Goal: Task Accomplishment & Management: Complete application form

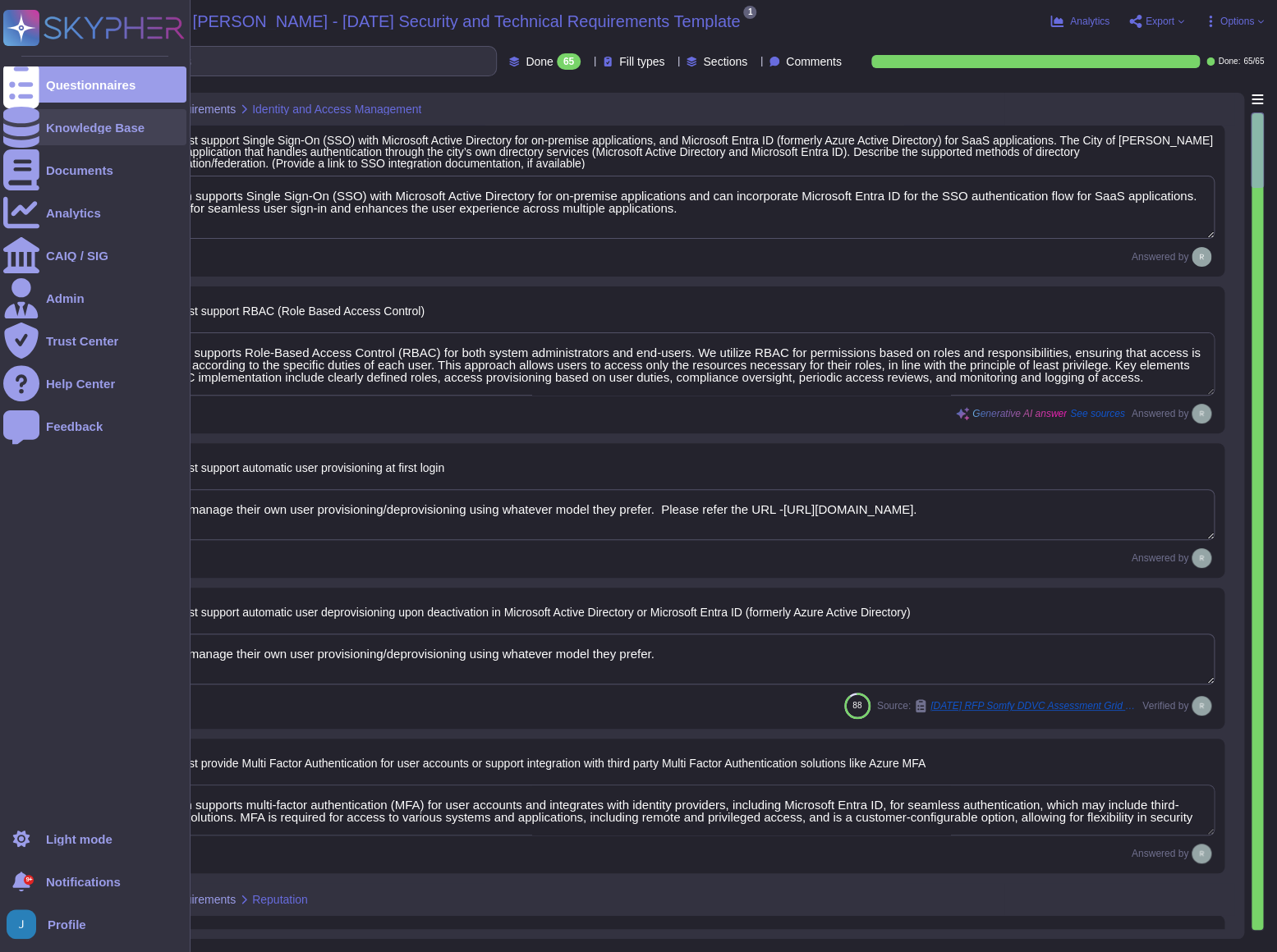
type textarea "Our solution supports Single Sign-On (SSO) with Microsoft Active Directory for …"
type textarea "Our product supports Role-Based Access Control (RBAC) for both system administr…"
type textarea "Customers manage their own user provisioning/deprovisioning using whatever mode…"
type textarea "Our solution supports multi-factor authentication (MFA) for user accounts and i…"
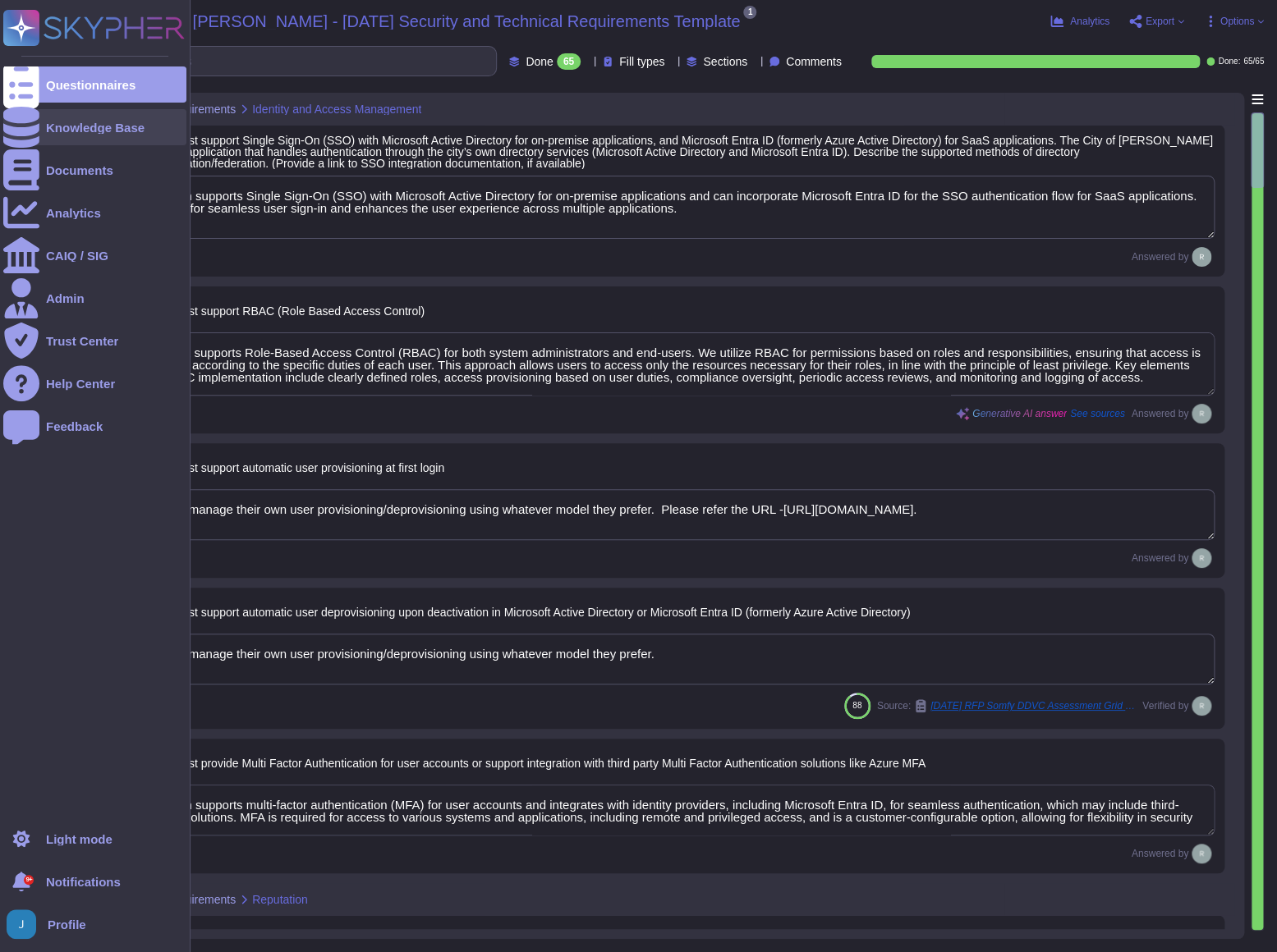
type textarea "Our primary Service Level Agreement (SLA) targets include a 99.5% uptime for ou…"
type textarea "Sectigo has implemented a robust vulnerability management program that includes…"
type textarea "Sectigo regularly announces updates to systems, third-party software, and libra…"
click at [51, 121] on div "Knowledge Base" at bounding box center [95, 127] width 99 height 13
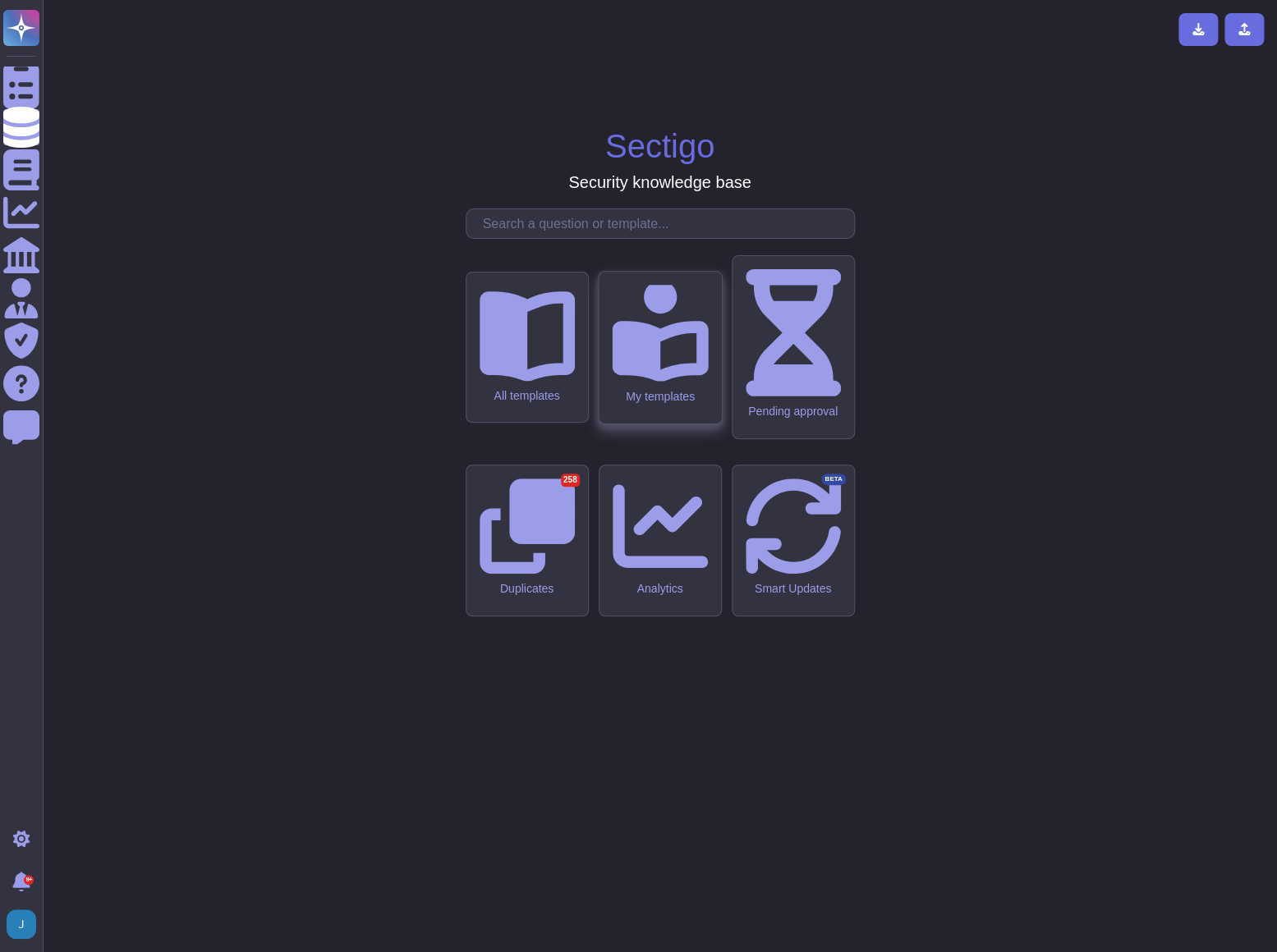
click at [675, 381] on icon at bounding box center [660, 332] width 96 height 96
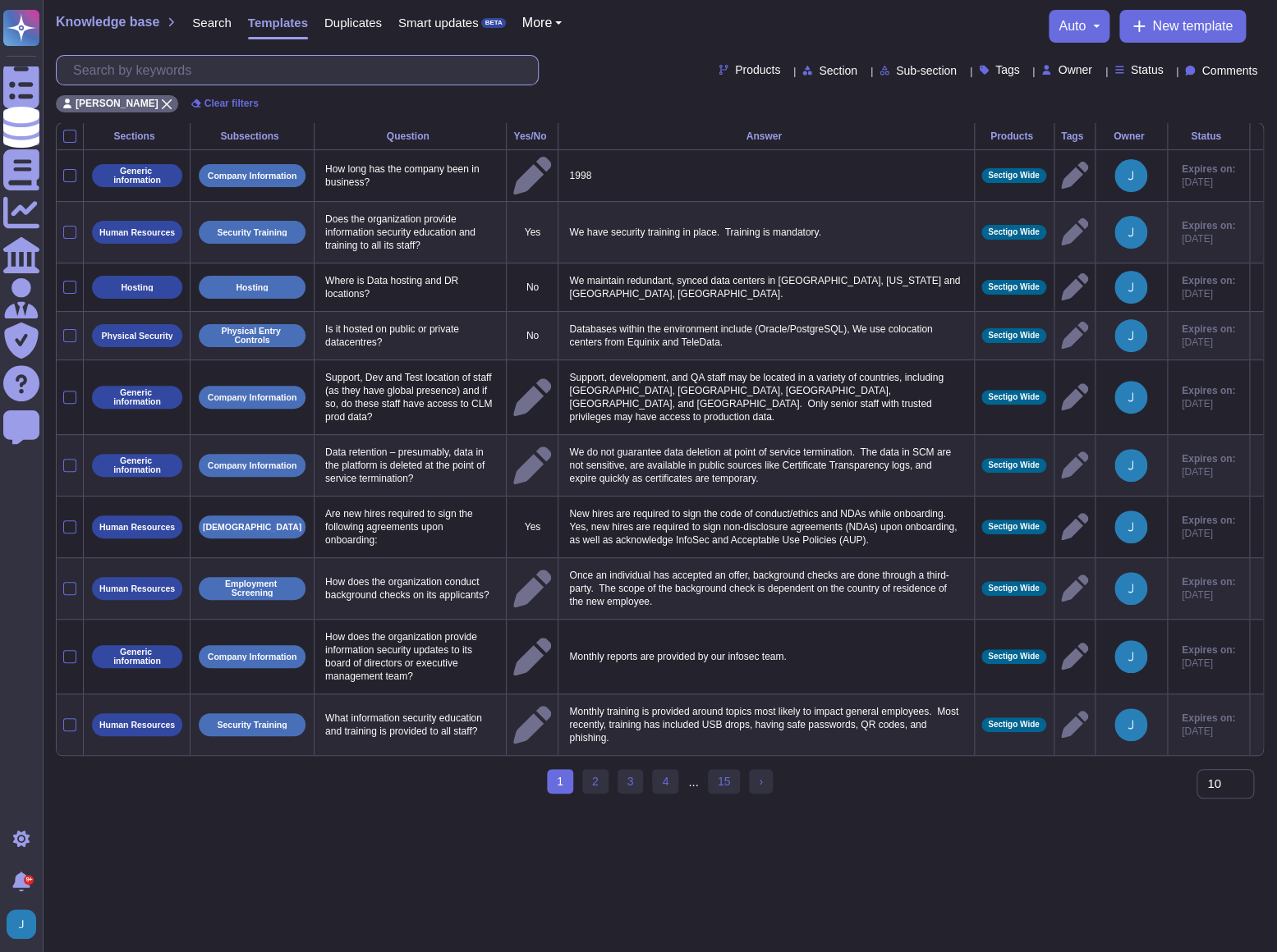
click at [185, 62] on input "text" at bounding box center [301, 71] width 473 height 29
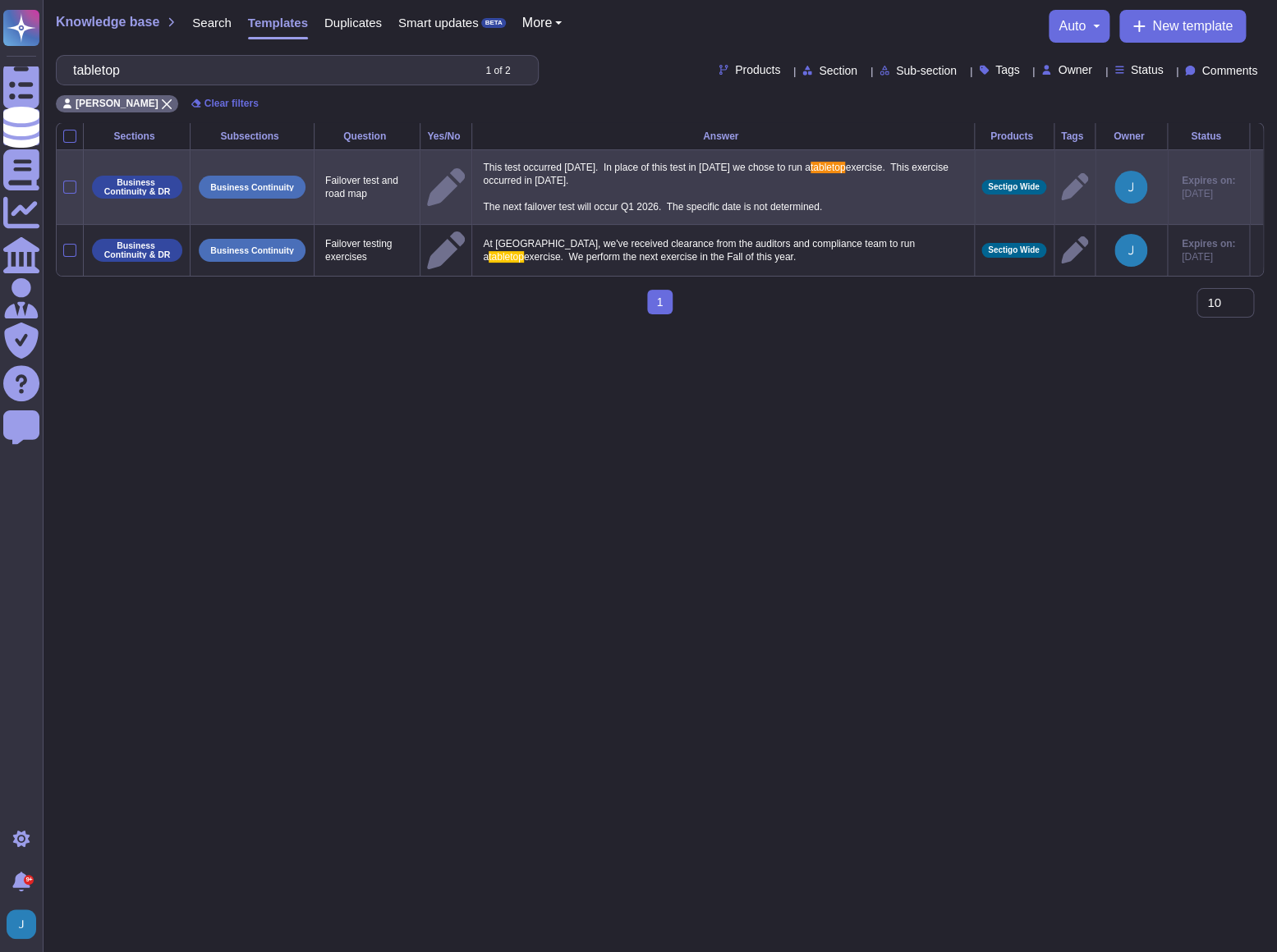
type input "tabletop"
click at [838, 212] on p "This test occurred March 2, 2024. In place of this test in 2025 we chose to run…" at bounding box center [723, 187] width 488 height 61
type textarea "This test occurred March 2, 2024. In place of this test in 2025 we chose to run…"
drag, startPoint x: 895, startPoint y: 207, endPoint x: 493, endPoint y: 165, distance: 404.2
click at [493, 165] on textarea "This test occurred March 2, 2024. In place of this test in 2025 we chose to run…" at bounding box center [721, 191] width 484 height 69
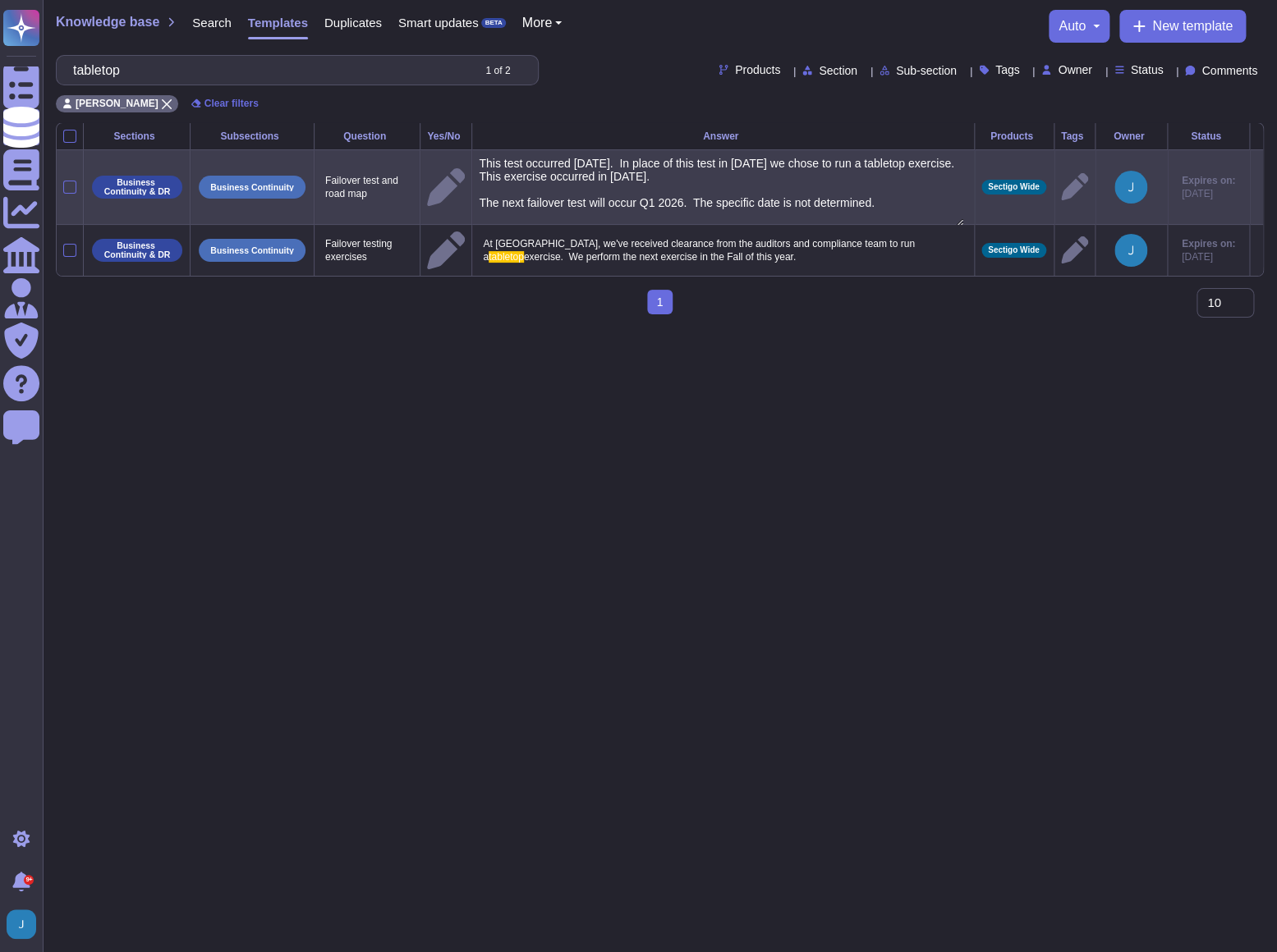
click at [665, 176] on textarea "This test occurred March 2, 2024. In place of this test in 2025 we chose to run…" at bounding box center [721, 191] width 484 height 69
drag, startPoint x: 881, startPoint y: 205, endPoint x: 453, endPoint y: 168, distance: 429.6
click at [453, 168] on tr "Business Continuity & DR Business Continuity Failover test and road map This te…" at bounding box center [659, 186] width 1206 height 75
click at [910, 327] on html "Questionnaires Knowledge Base Documents Analytics CAIQ / SIG Admin Trust Center…" at bounding box center [638, 164] width 1277 height 327
click at [234, 63] on input "tabletop" at bounding box center [267, 71] width 406 height 29
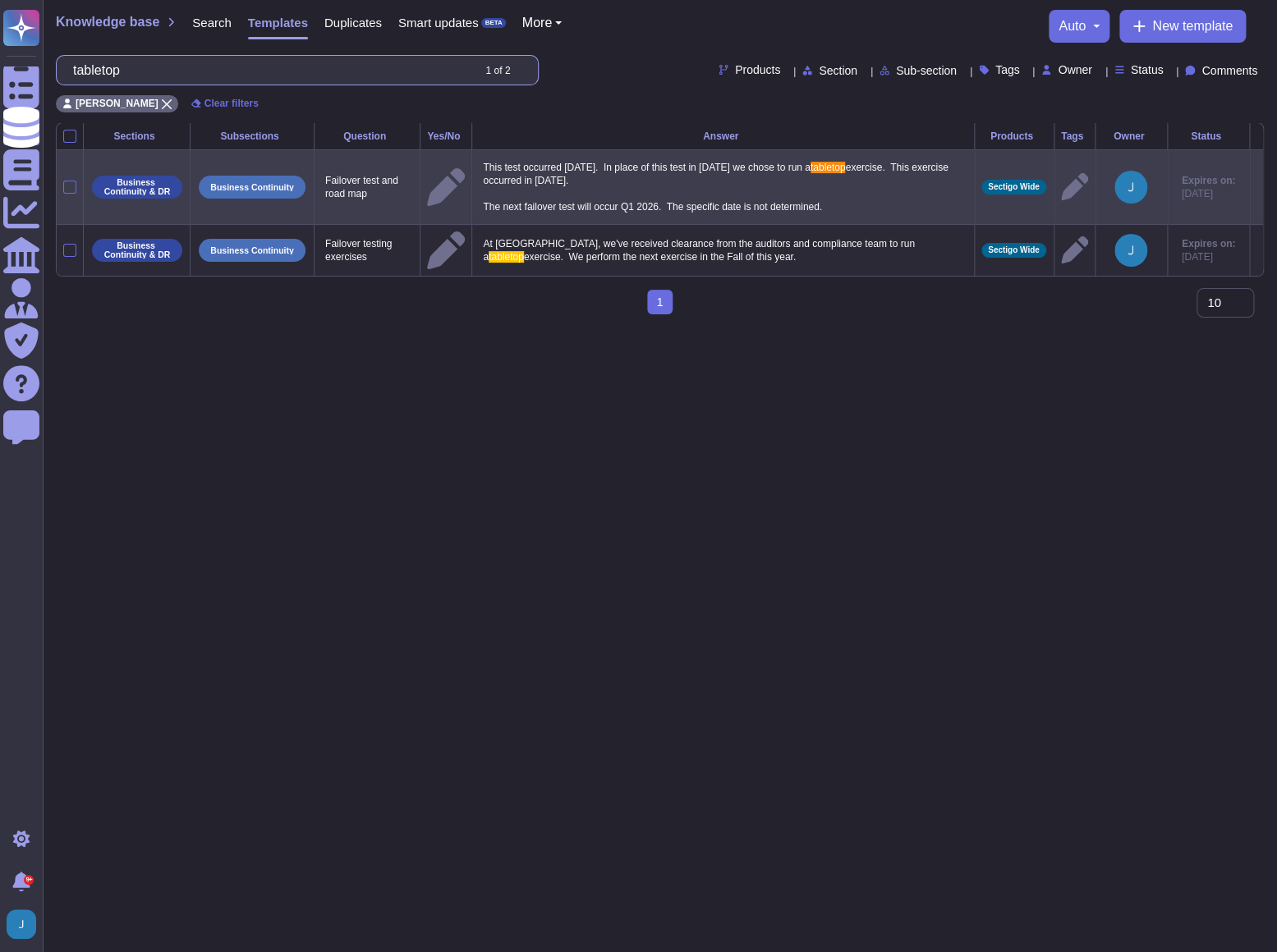
drag, startPoint x: 201, startPoint y: 79, endPoint x: 49, endPoint y: 63, distance: 152.8
click at [49, 63] on div "Knowledge base Search Templates Duplicates Smart updates BETA More auto New tem…" at bounding box center [660, 61] width 1234 height 122
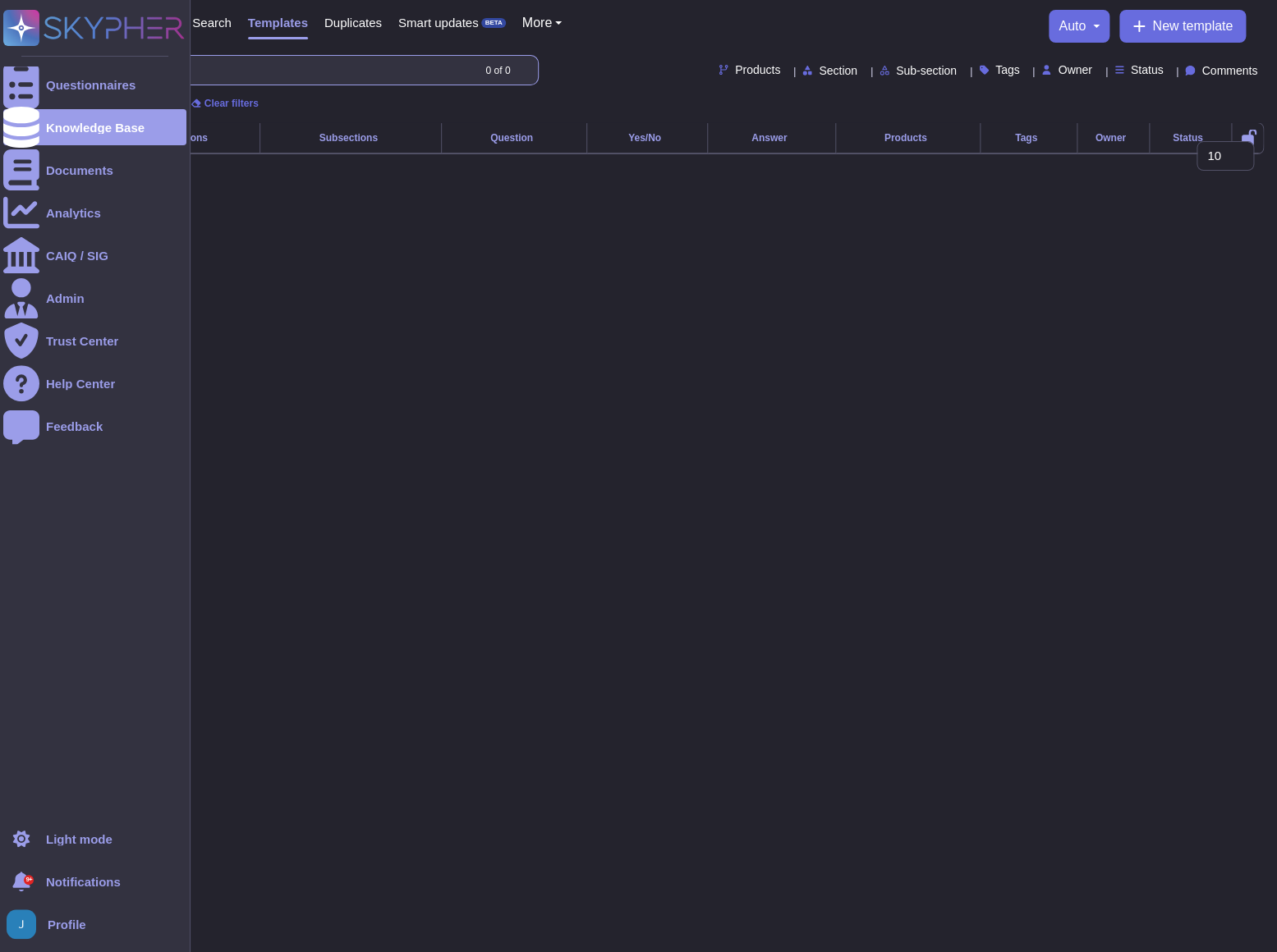
drag, startPoint x: 131, startPoint y: 72, endPoint x: 24, endPoint y: 52, distance: 108.9
click at [24, 52] on div "Questionnaires Knowledge Base Documents Analytics CAIQ / SIG Admin Trust Center…" at bounding box center [638, 90] width 1277 height 181
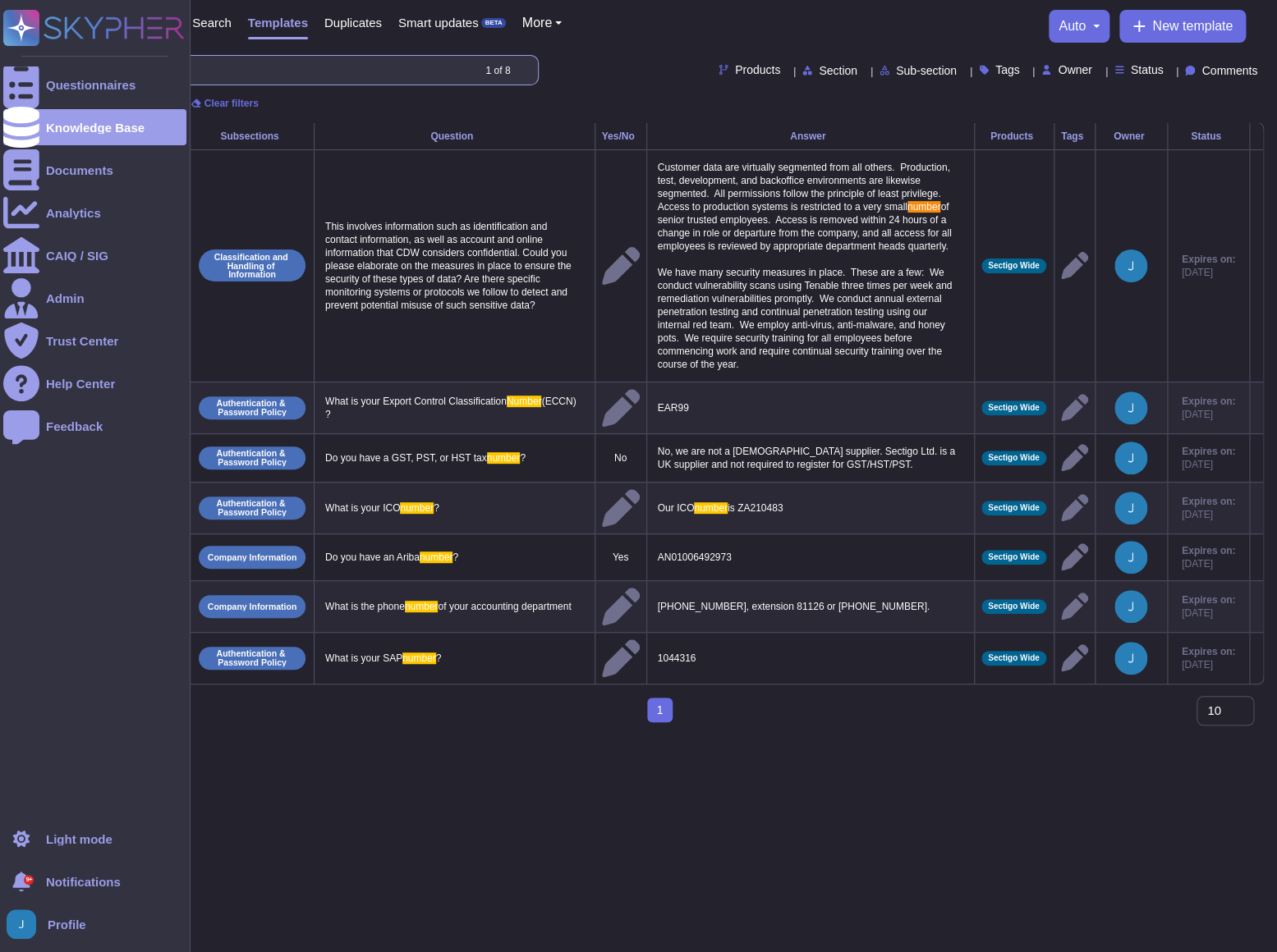
type input "number"
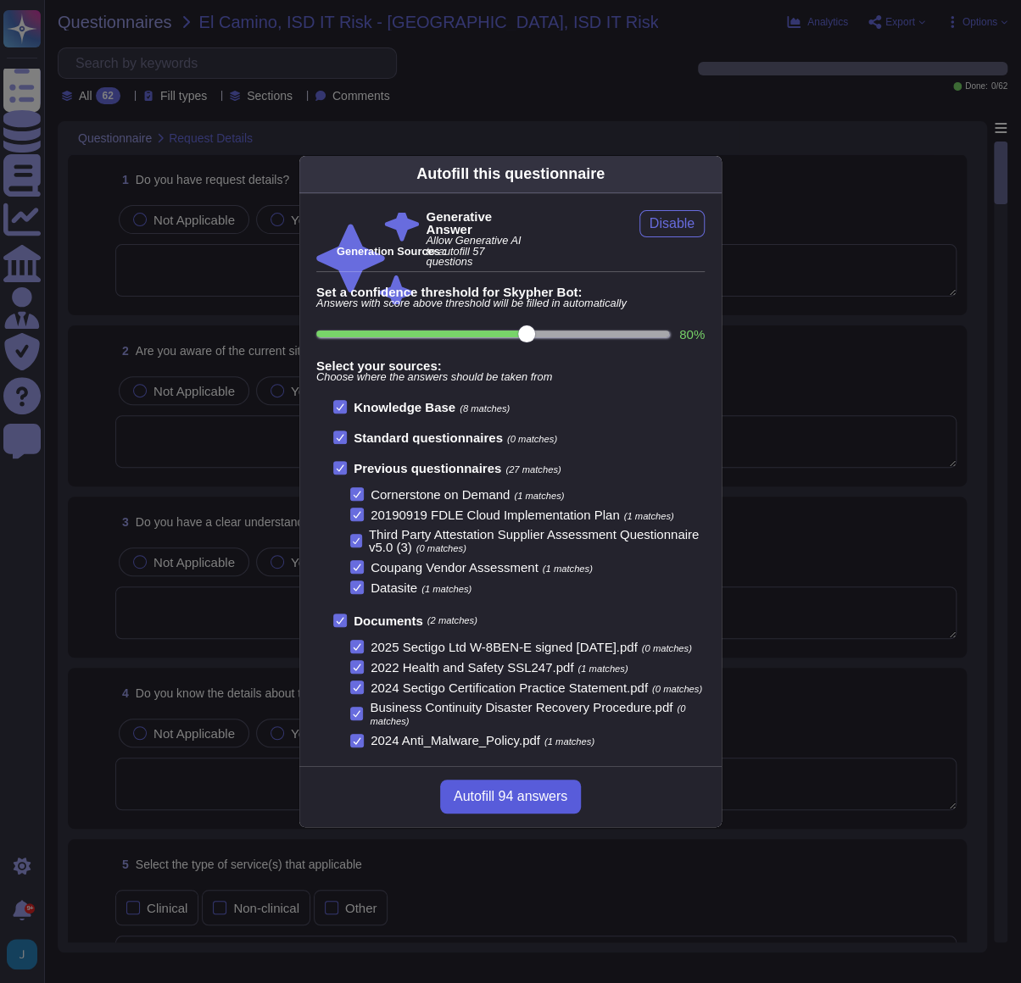
click at [518, 795] on span "Autofill 94 answers" at bounding box center [511, 797] width 114 height 14
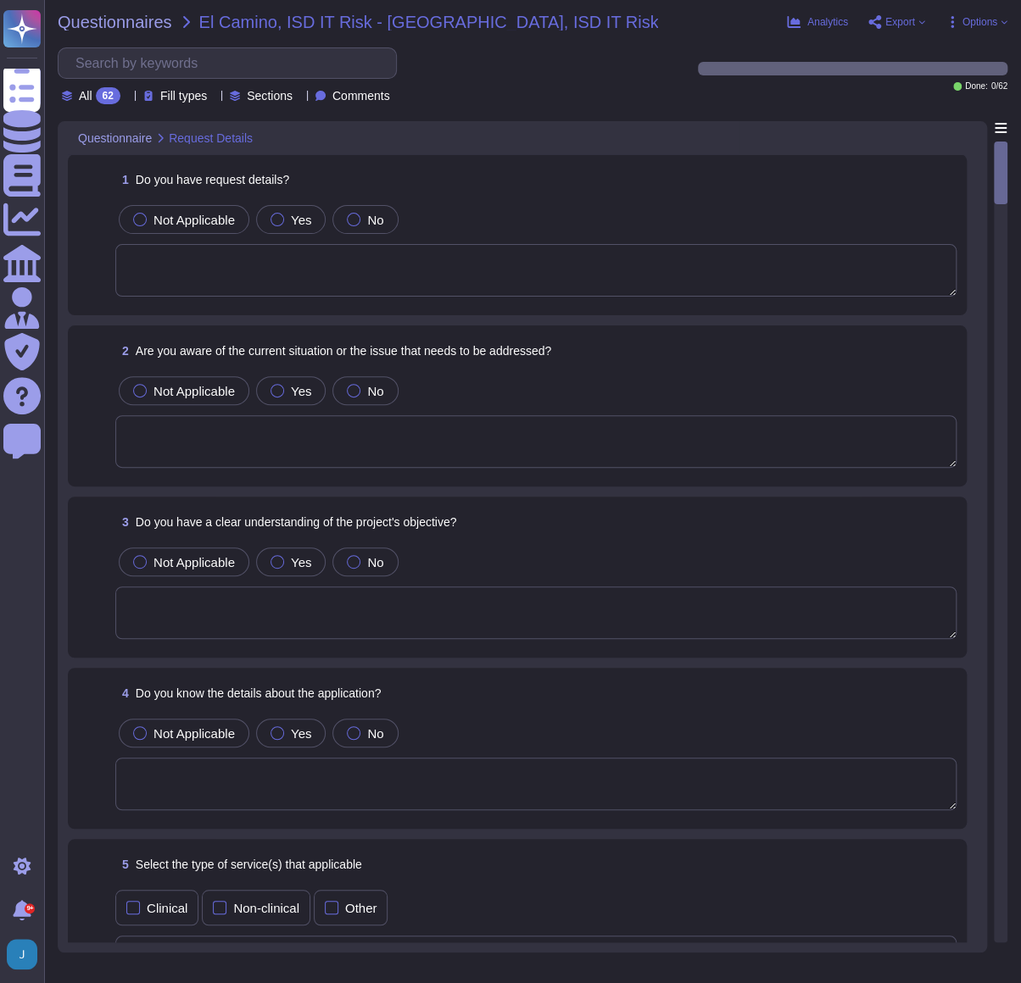
type textarea "All requests must be in writing and on Company letterhead. We try to respond to…"
type textarea "Yes, we are aware of the current situation. Since January 1, 2024, Sectigo has …"
type textarea "Each team member needs to understand their area(s) of responsibility, project o…"
type textarea "Yes, the application is designed for the management of digital identity solutio…"
type textarea "The applicable type of service is Software as a Service (SaaS)."
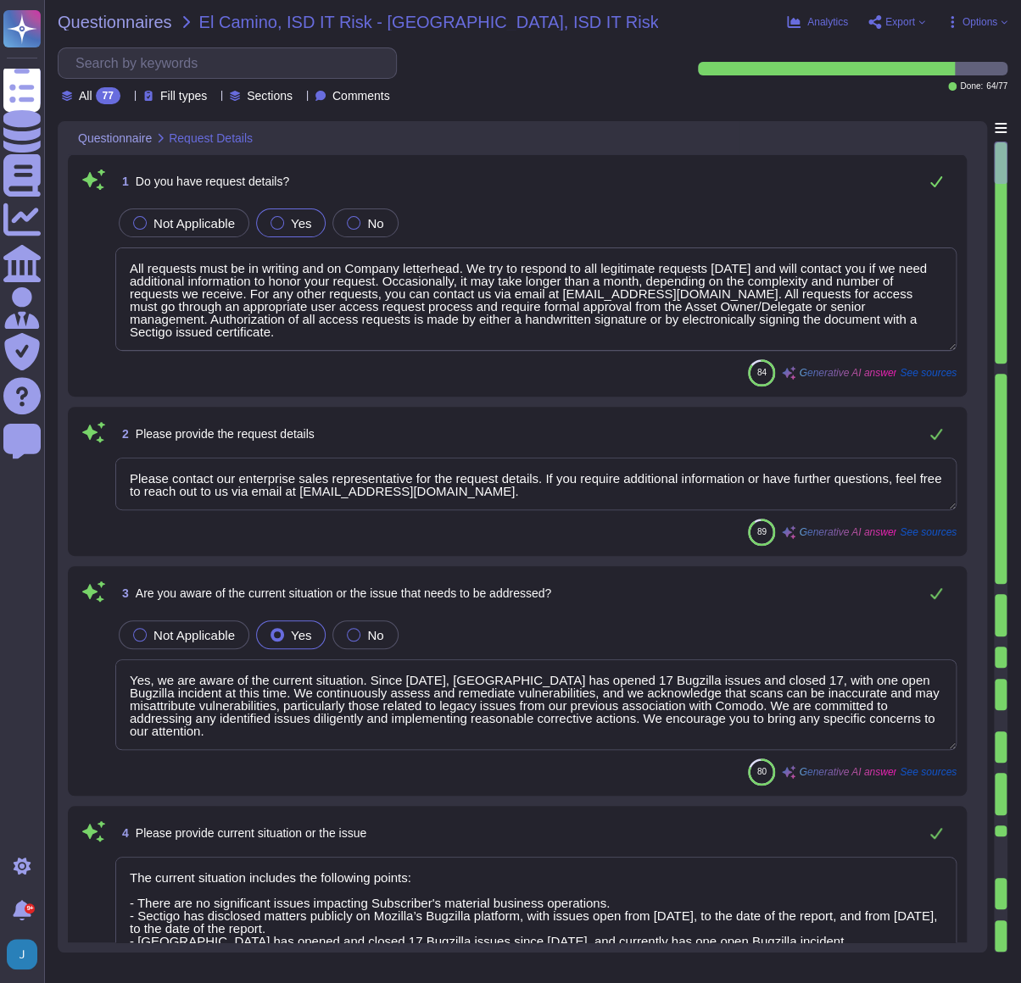
type textarea "The project goals include achieving all KPI goals, creating a progressive work …"
type textarea "Please contact our enterprise sales representative for the request details. If …"
type textarea "Yes, we are aware of the current situation. Since January 1, 2024, Sectigo has …"
type textarea "The current situation includes the following points: - There are no significant…"
type textarea "Each team member needs to understand their area(s) of responsibility, project o…"
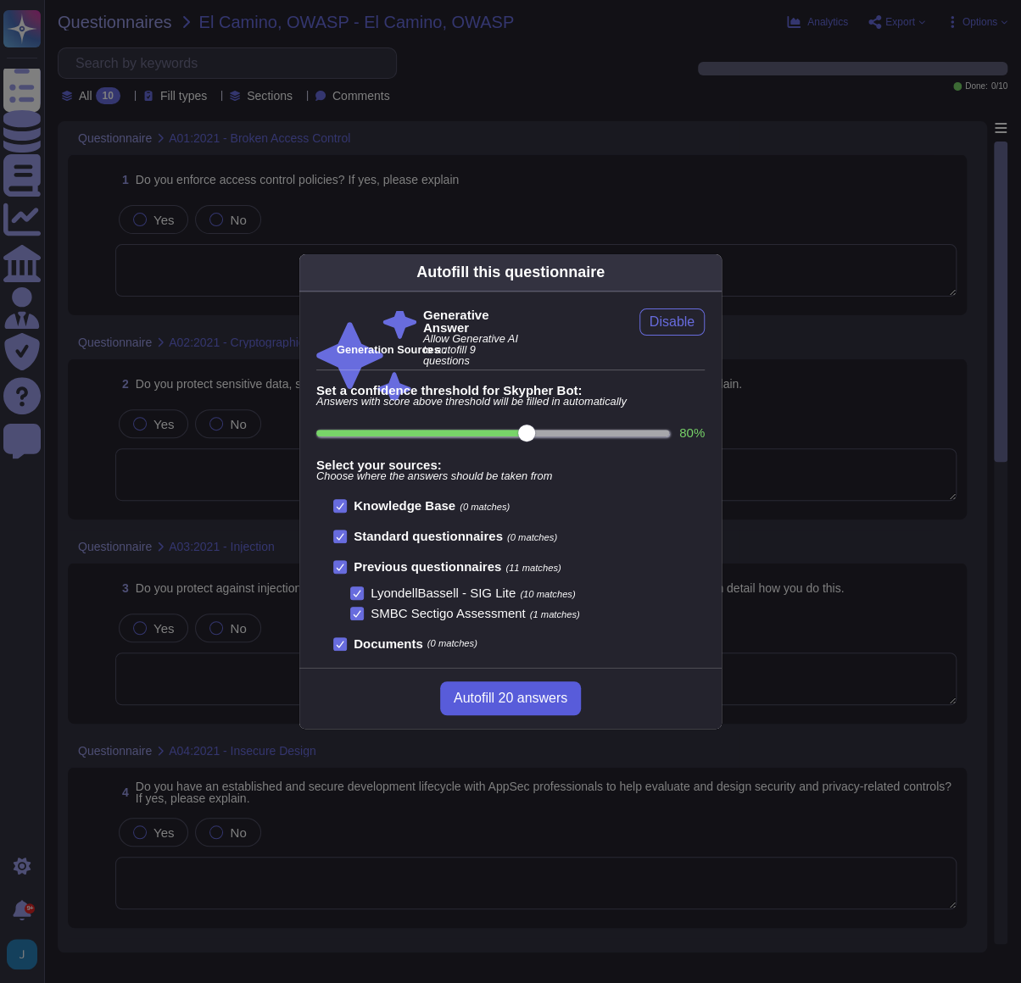
click at [460, 695] on span "Autofill 20 answers" at bounding box center [511, 699] width 114 height 14
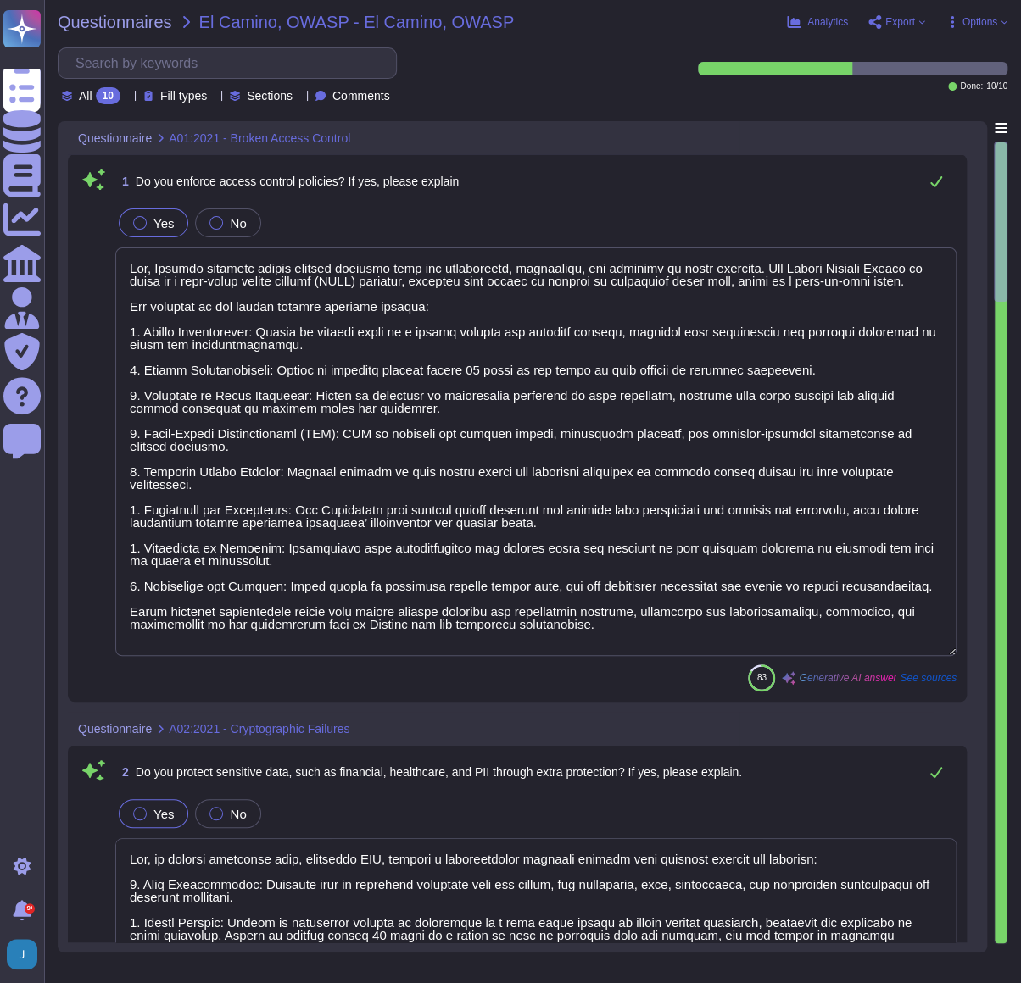
type textarea "Yes, Sectigo enforces access control policies that are established, documented,…"
type textarea "Yes, we protect sensitive data, including PII, through a comprehensive security…"
type textarea "Yes, we protect against injection flaws, including SQL, NoSQL, OS, and LDAP inj…"
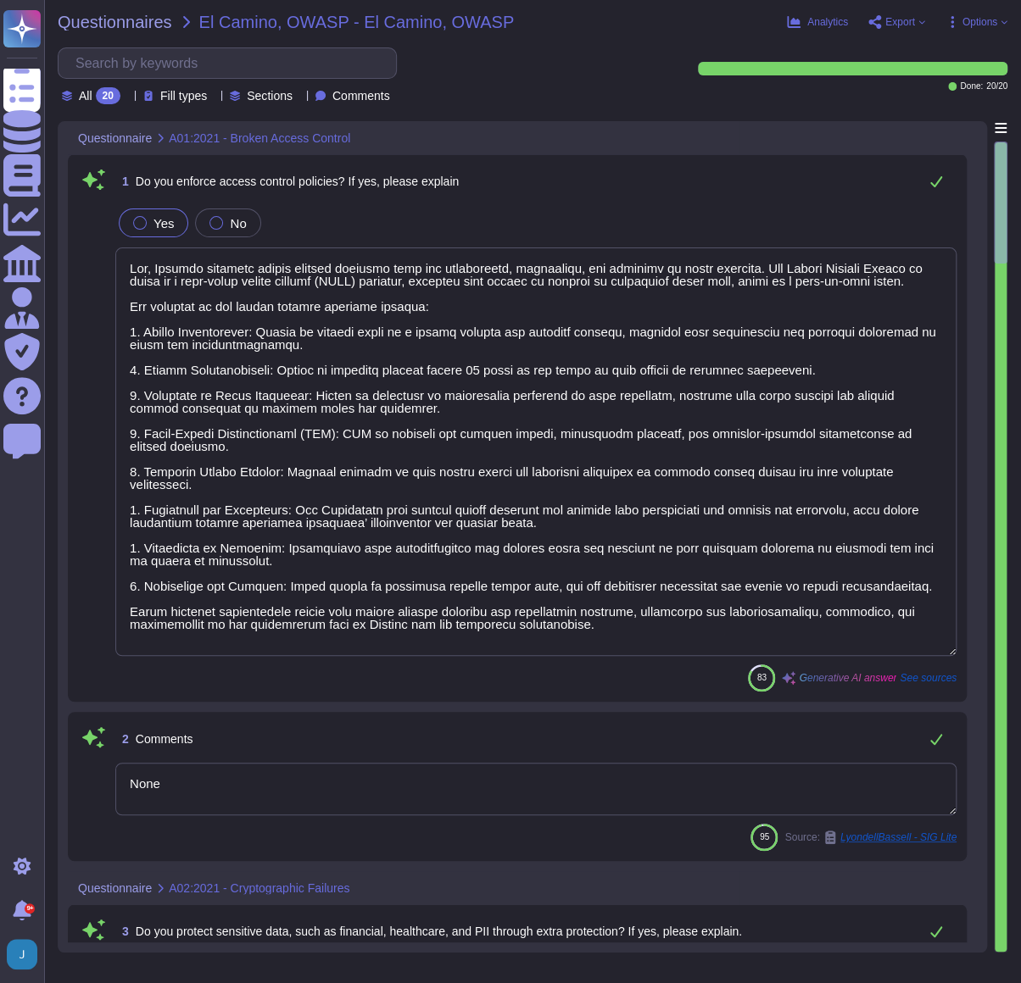
type textarea "None"
type textarea "Yes, we protect sensitive data, including PII, through a comprehensive security…"
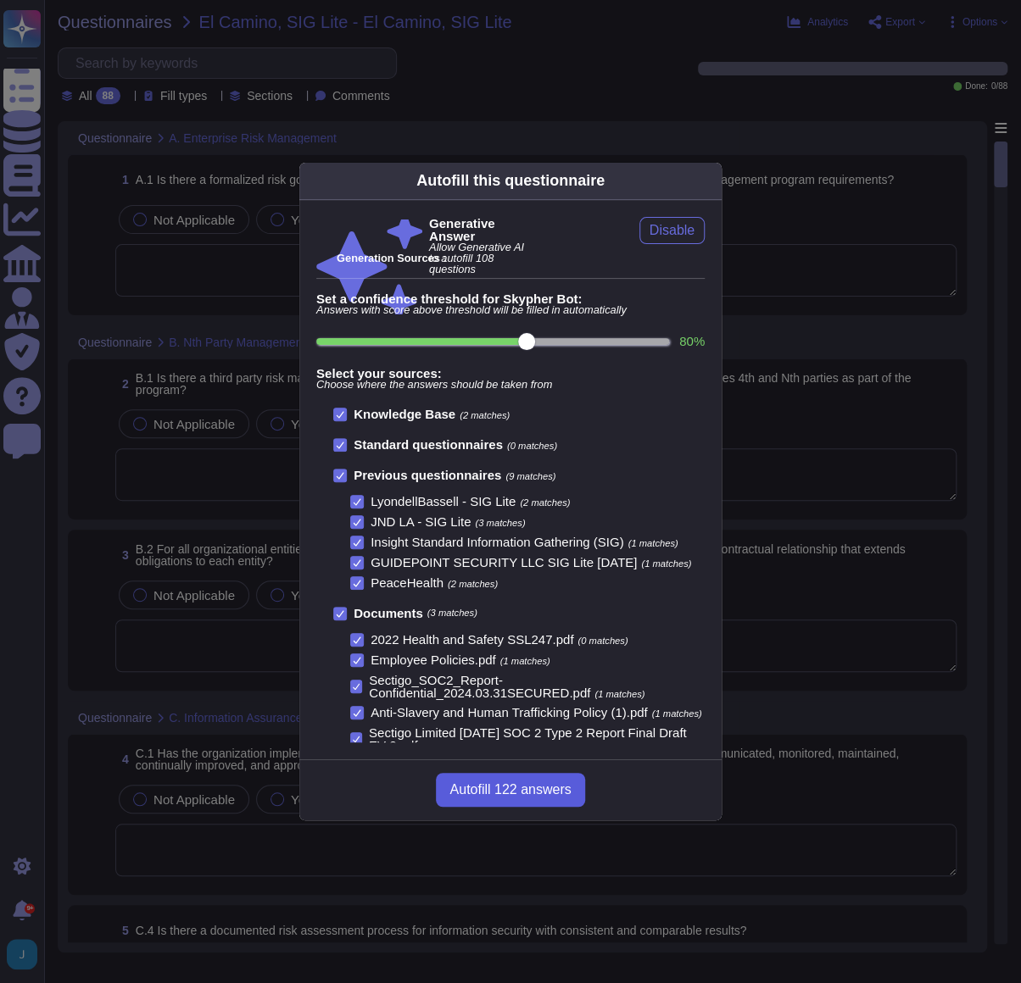
click at [497, 779] on button "Autofill 122 answers" at bounding box center [510, 790] width 148 height 34
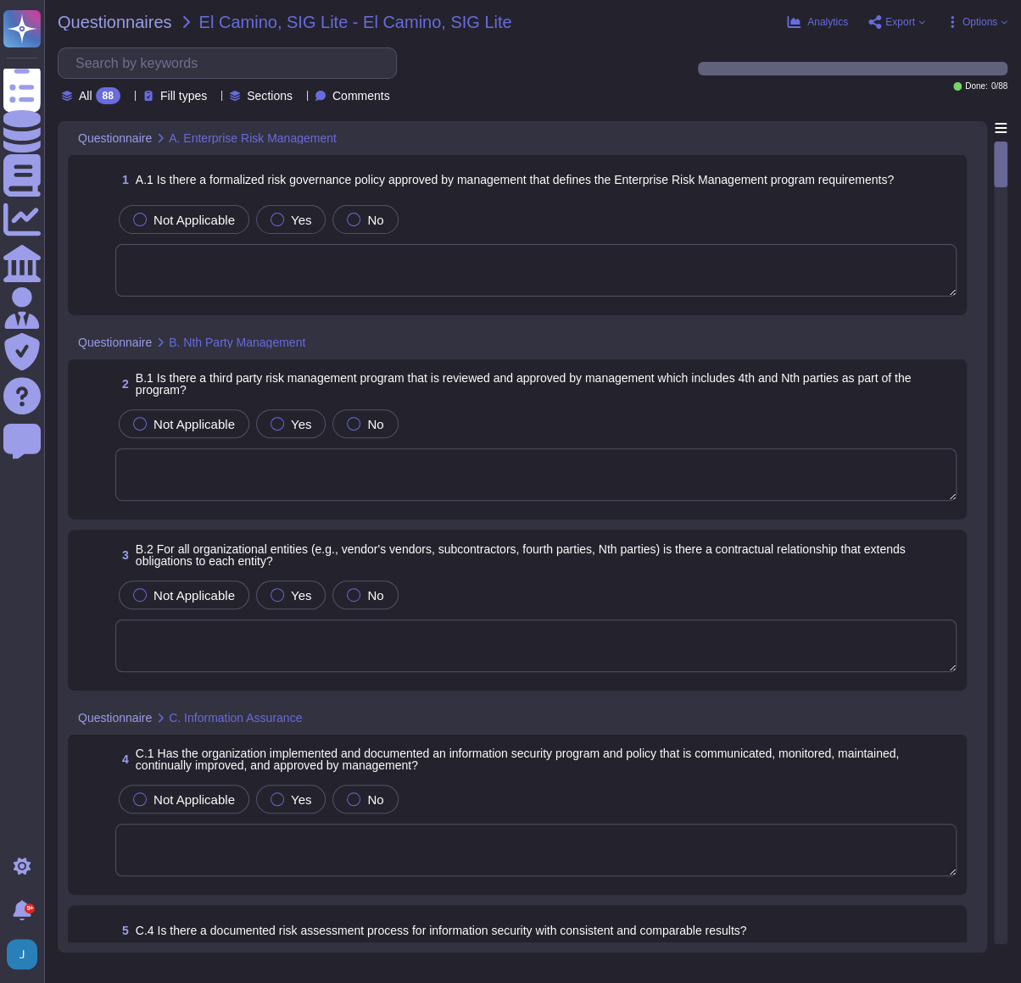
type textarea "Yes, there is a formalized risk governance plan approved by management that def…"
type textarea "There is a documented third-party risk management program in place for vendors,…"
type textarea "Yes, there is a contractual relationship that extends obligations to each entit…"
type textarea "Yes, the organization has implemented and documented an information security pr…"
type textarea "Yes, Sectigo has adopted a formalized risk assessment process that identifies, …"
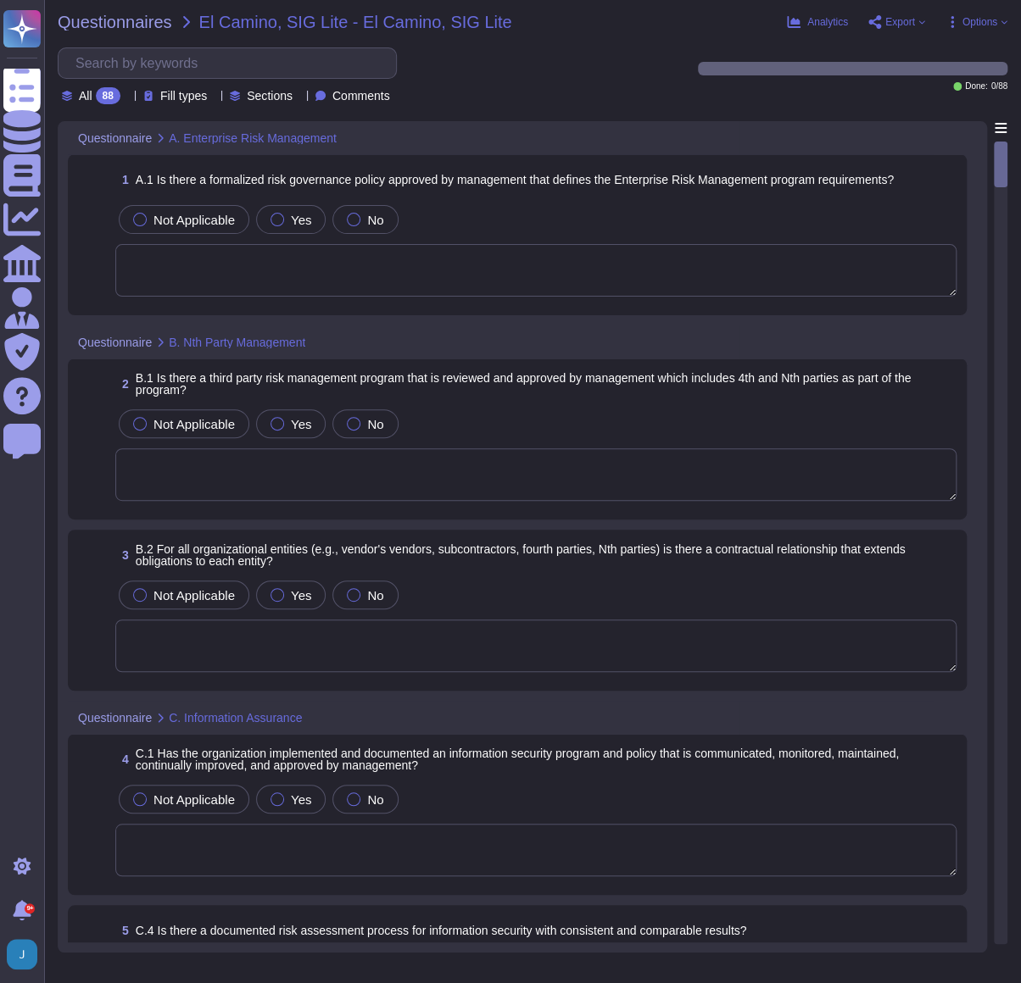
type textarea "Yes, there is an asset management program in place that is approved by manageme…"
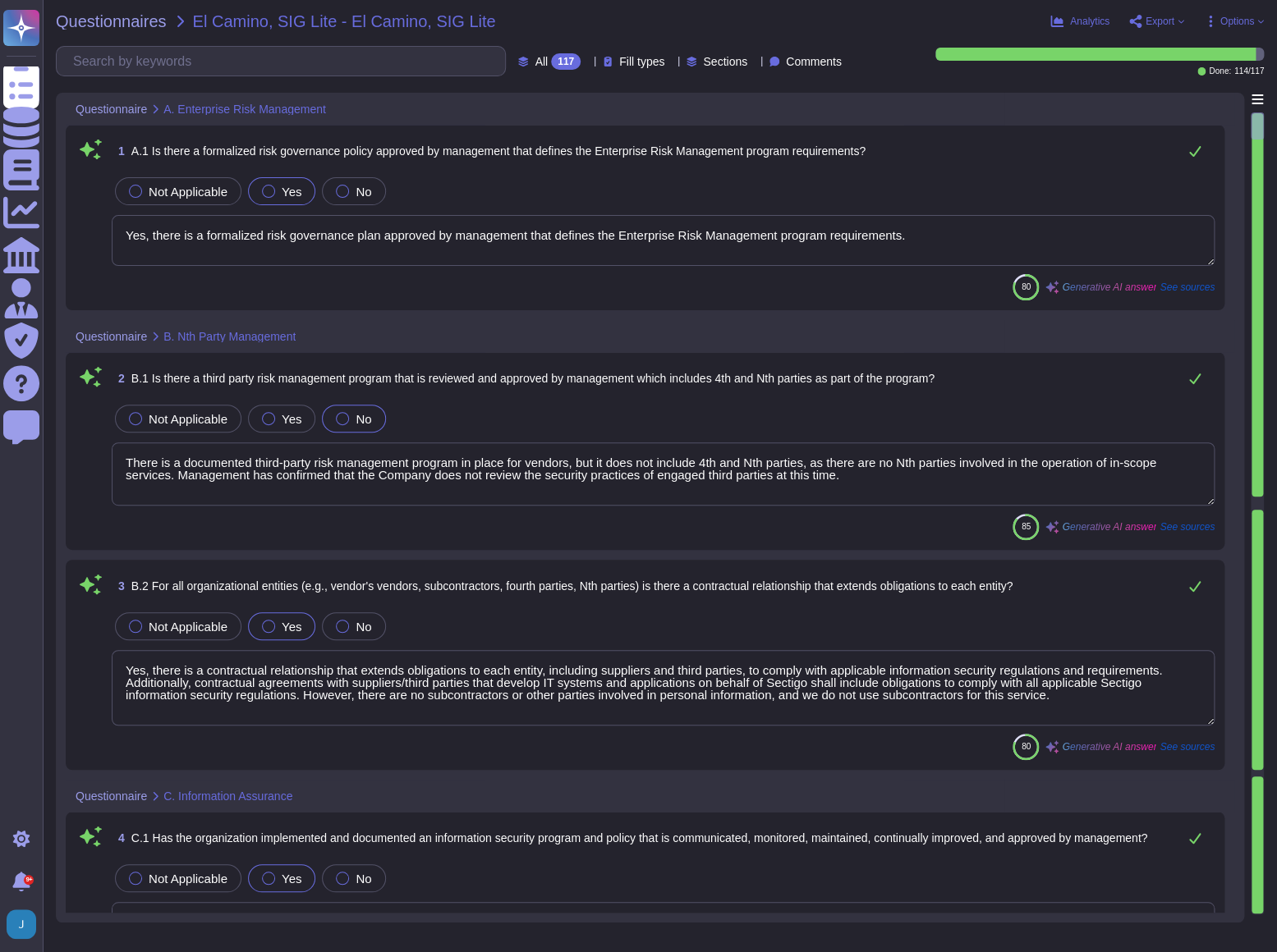
click at [140, 34] on div "Questionnaires El Camino, SIG Lite - El Camino, SIG Lite Analytics Export Optio…" at bounding box center [660, 476] width 1234 height 952
click at [140, 10] on div "Questionnaires El Camino, SIG Lite - El Camino, SIG Lite Analytics Export Optio…" at bounding box center [660, 476] width 1234 height 952
click at [132, 18] on span "Questionnaires" at bounding box center [111, 21] width 110 height 16
